Goal: Task Accomplishment & Management: Manage account settings

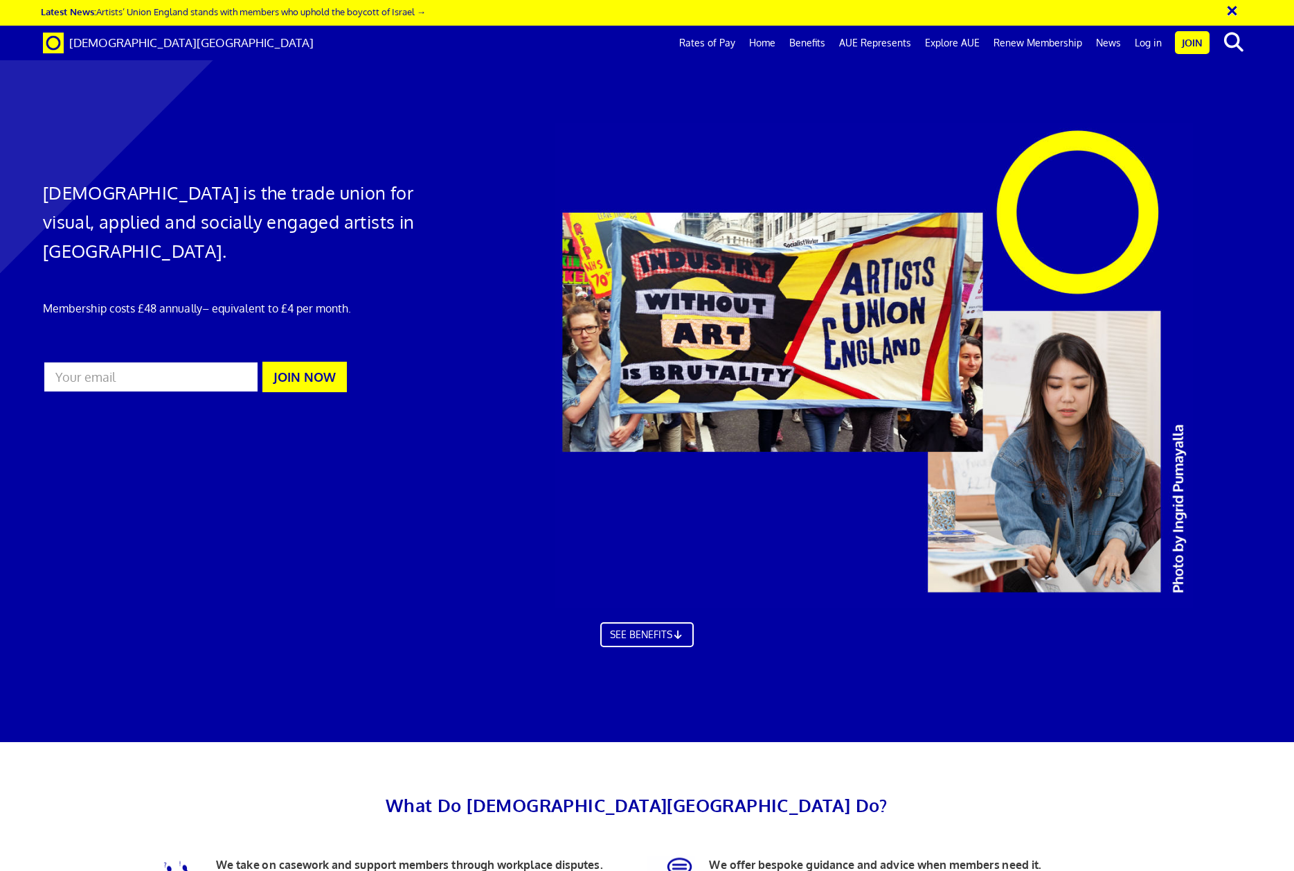
scroll to position [0, 20]
click at [1150, 42] on link "Log in" at bounding box center [1148, 43] width 41 height 35
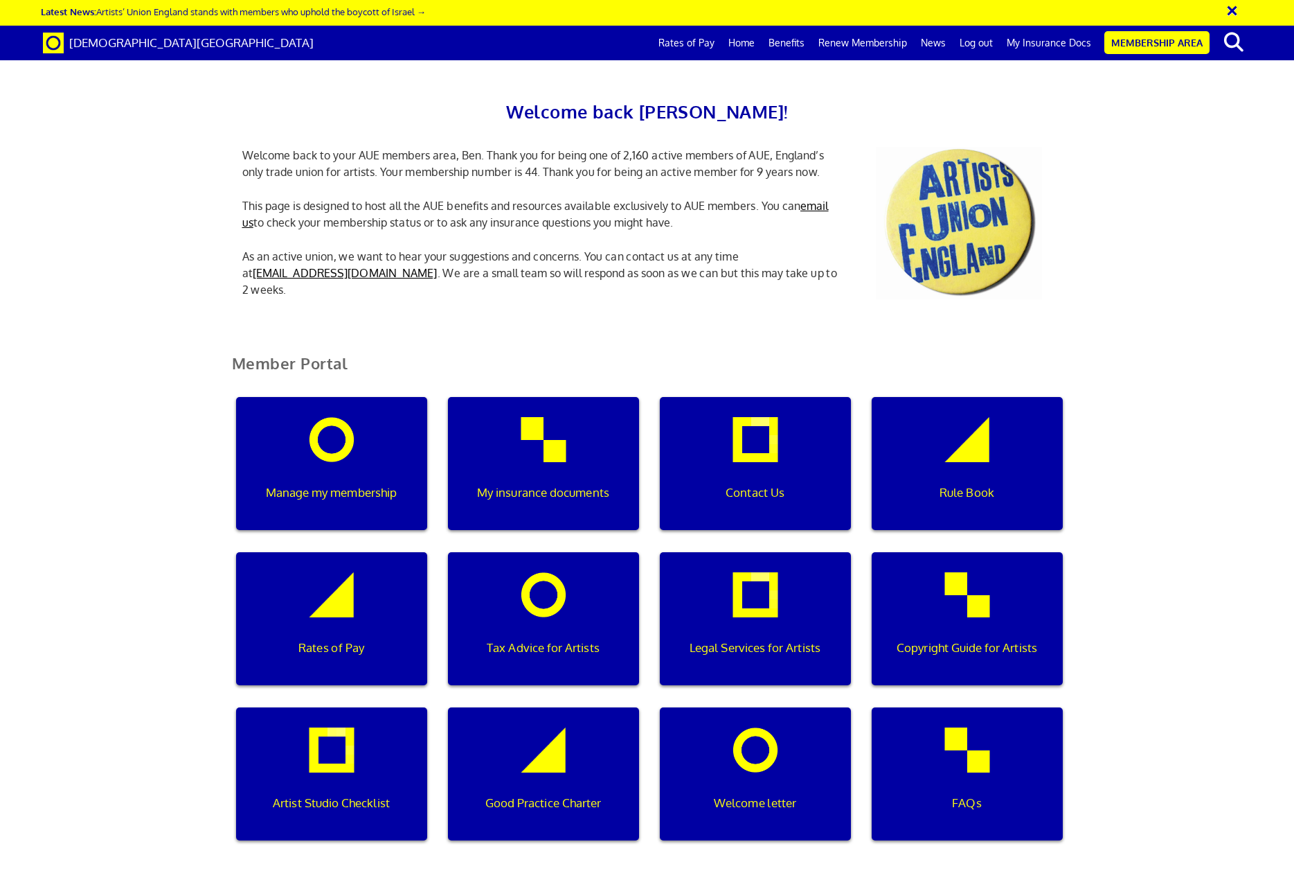
click at [328, 443] on div "Manage my membership" at bounding box center [331, 463] width 191 height 133
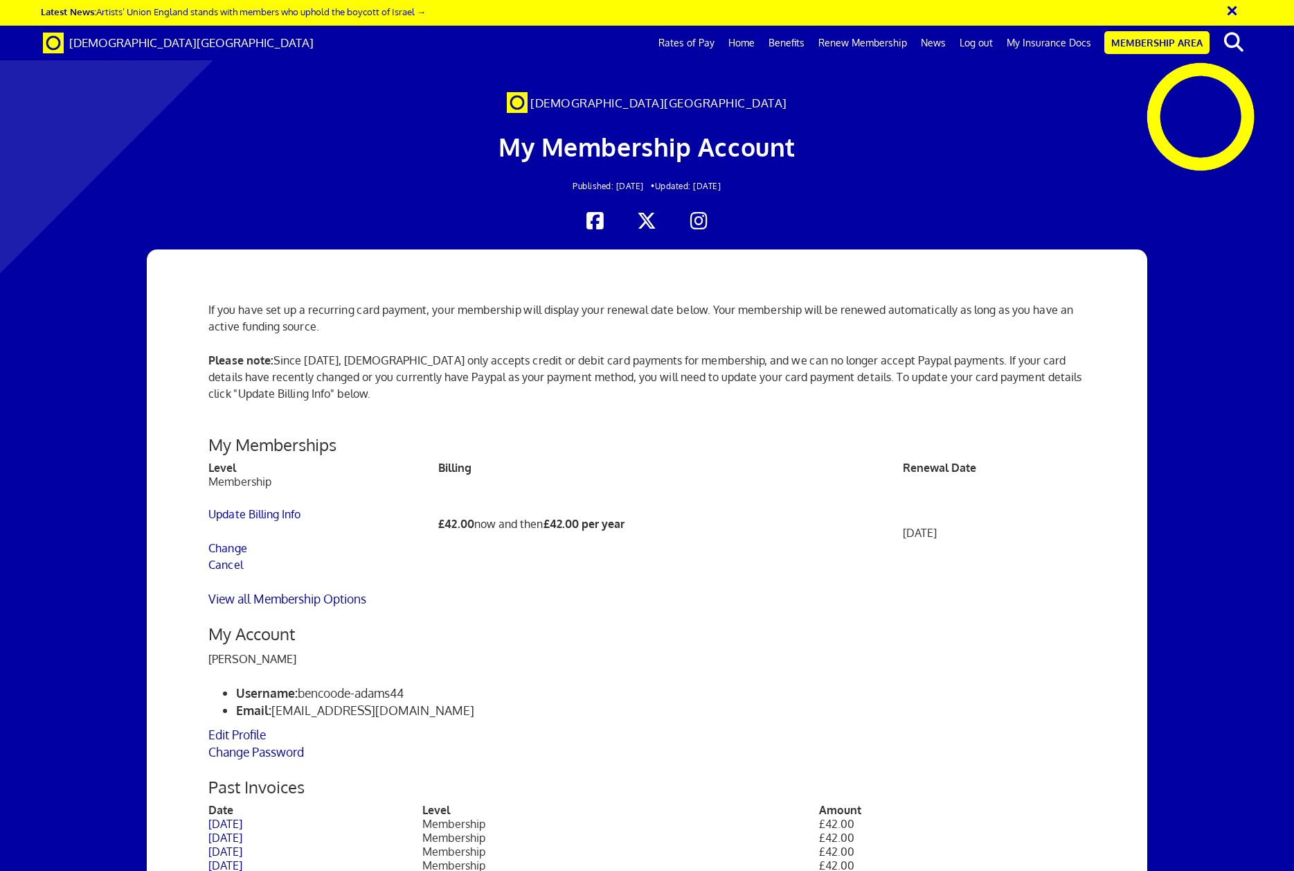
scroll to position [172, 0]
click at [288, 507] on link "Update Billing Info" at bounding box center [254, 514] width 92 height 14
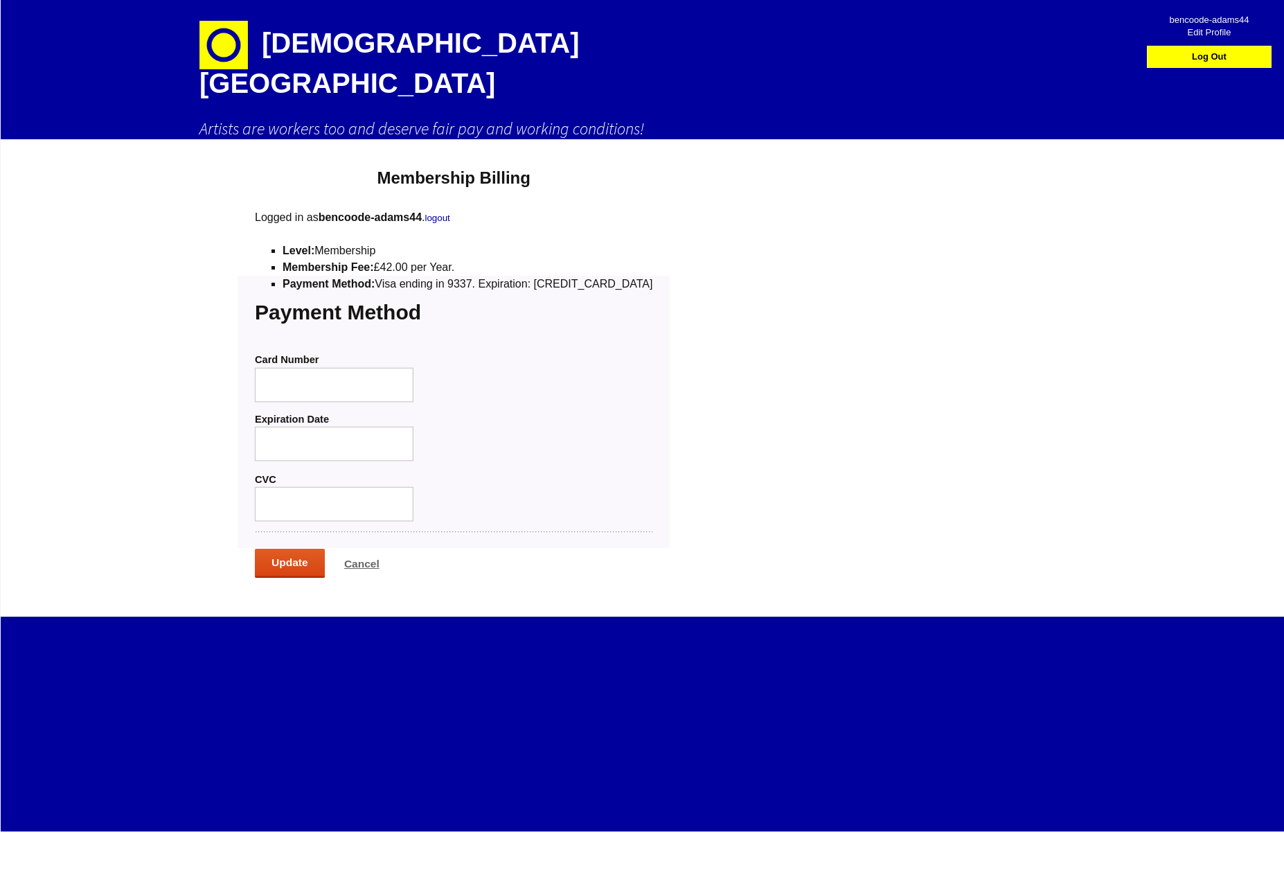
click at [495, 357] on div "Card Number Expiration Date CVC" at bounding box center [454, 431] width 398 height 181
click at [339, 367] on div at bounding box center [334, 384] width 159 height 35
click at [292, 549] on input "Update" at bounding box center [290, 563] width 70 height 29
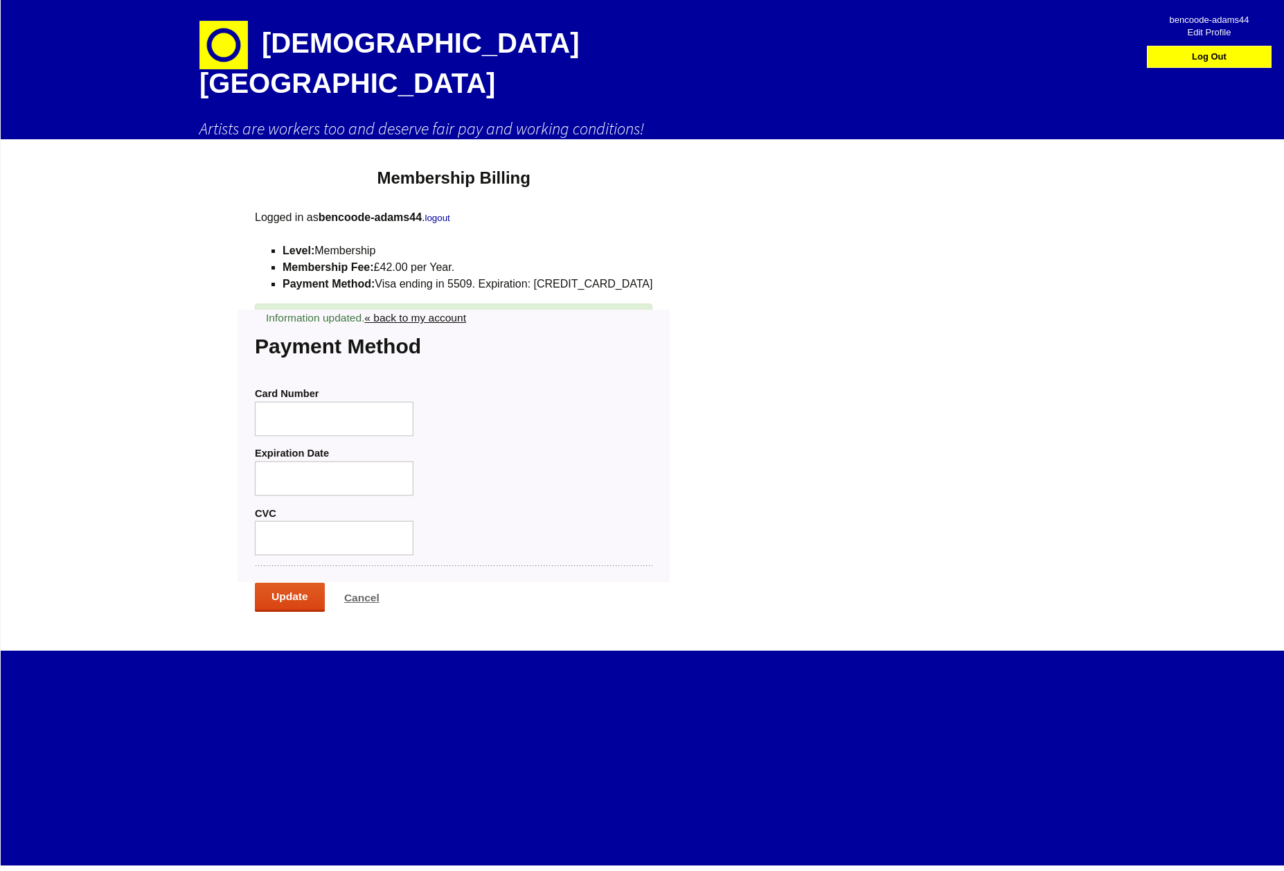
click at [453, 312] on link "« back to my account" at bounding box center [415, 318] width 102 height 12
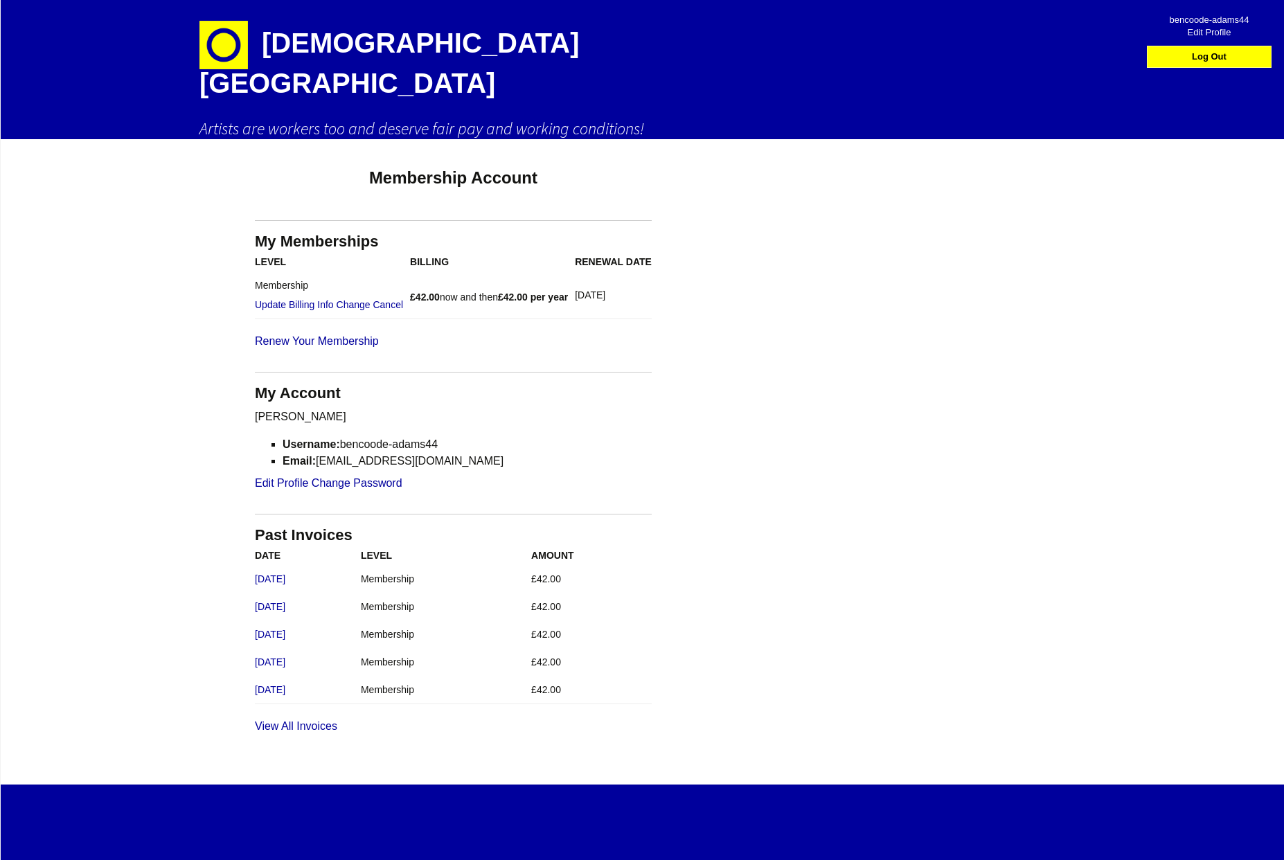
click at [243, 38] on img at bounding box center [223, 45] width 48 height 48
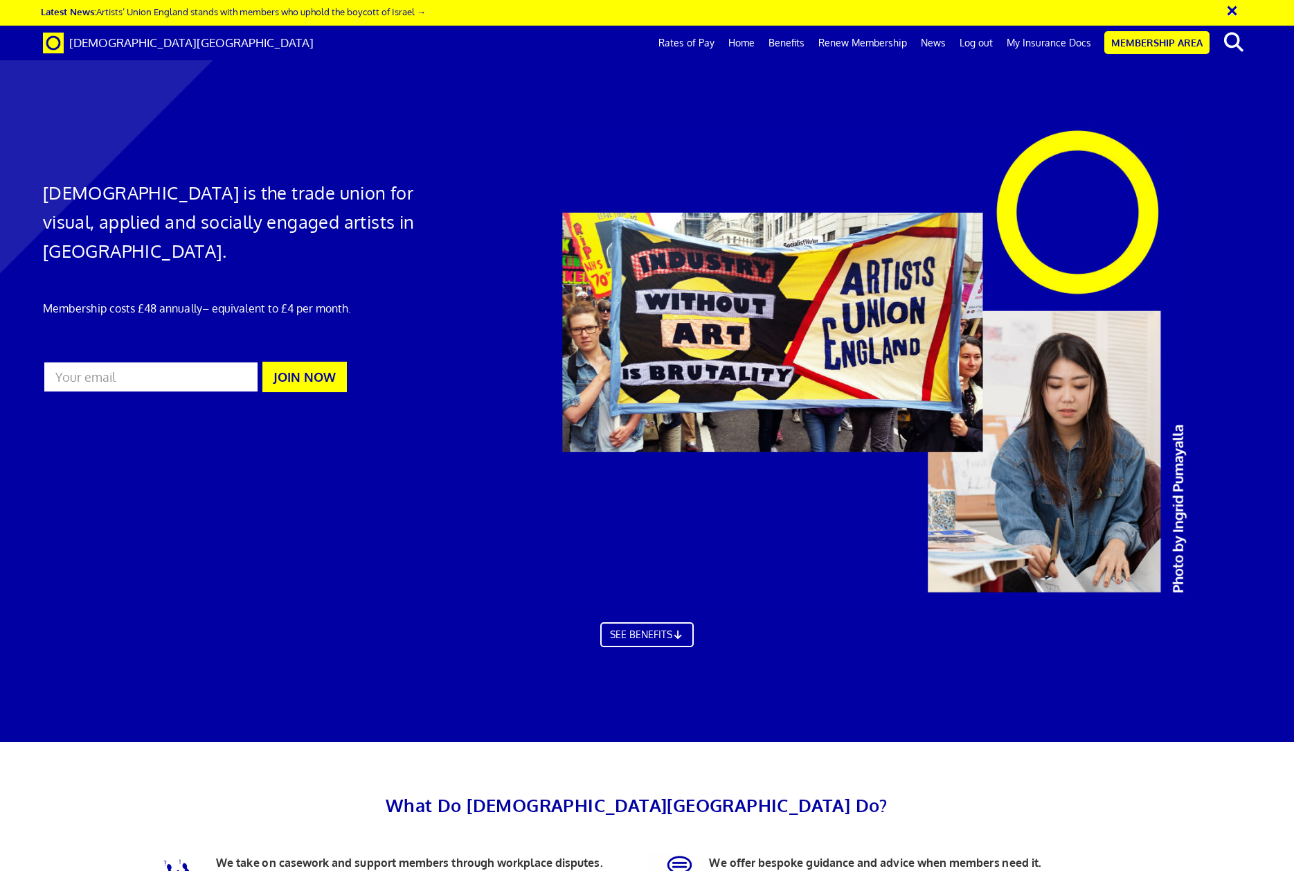
scroll to position [0, 20]
click at [940, 37] on link "News" at bounding box center [933, 43] width 39 height 35
